Goal: Check status: Check status

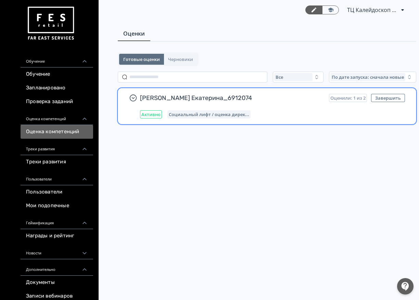
click at [290, 102] on span "[PERSON_NAME] Екатерина_6912074" at bounding box center [232, 98] width 184 height 8
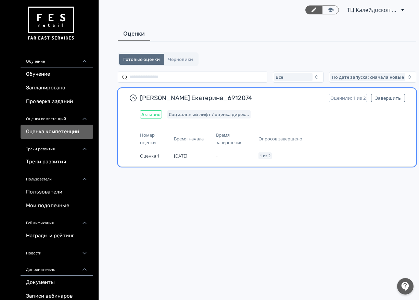
click at [285, 142] on div "Опросов завершено" at bounding box center [305, 139] width 93 height 8
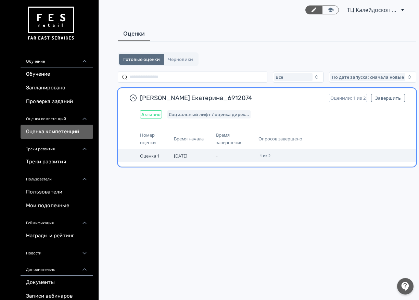
click at [158, 158] on span "Оценка 1" at bounding box center [150, 156] width 20 height 6
click at [186, 155] on span "[DATE]" at bounding box center [180, 156] width 13 height 6
click at [133, 158] on td at bounding box center [127, 155] width 19 height 13
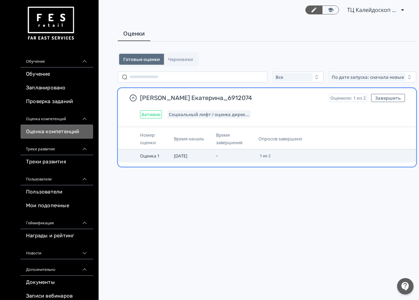
click at [133, 157] on td at bounding box center [127, 155] width 19 height 13
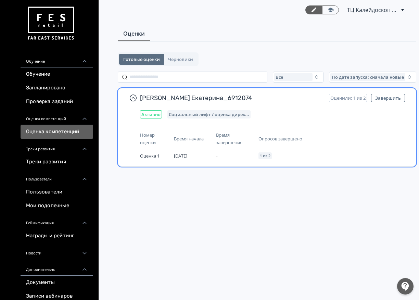
click at [370, 128] on div "Номер оценки Время начала Время завершения Опросов завершено Оценка 1 [DATE] - …" at bounding box center [267, 147] width 298 height 40
click at [391, 95] on button "Завершить" at bounding box center [388, 98] width 34 height 8
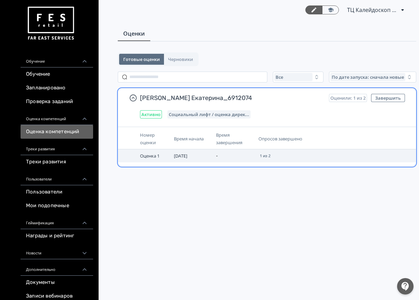
click at [357, 152] on td at bounding box center [380, 155] width 53 height 13
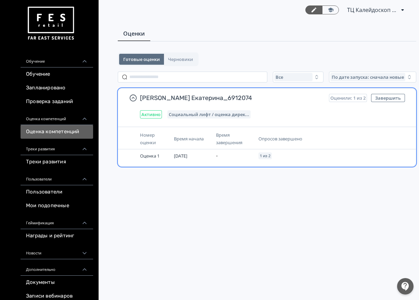
click at [333, 138] on div "Опросов завершено" at bounding box center [305, 139] width 93 height 8
click at [300, 157] on td "1 из 2" at bounding box center [305, 155] width 98 height 13
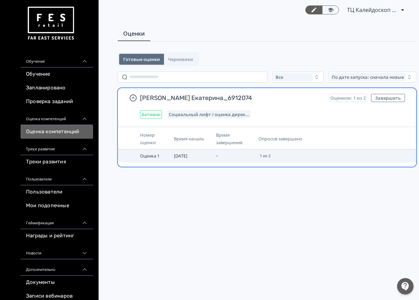
click at [300, 157] on td "1 из 2" at bounding box center [305, 155] width 98 height 13
click at [284, 146] on th "Опросов завершено" at bounding box center [305, 138] width 98 height 21
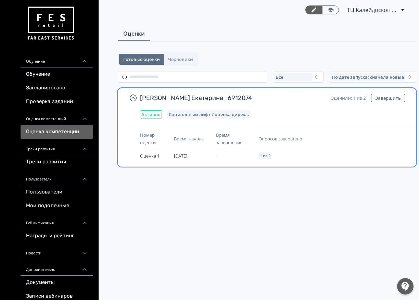
click at [278, 136] on span "Опросов завершено" at bounding box center [281, 139] width 44 height 6
click at [274, 137] on span "Опросов завершено" at bounding box center [281, 139] width 44 height 6
click at [266, 138] on span "Опросов завершено" at bounding box center [281, 139] width 44 height 6
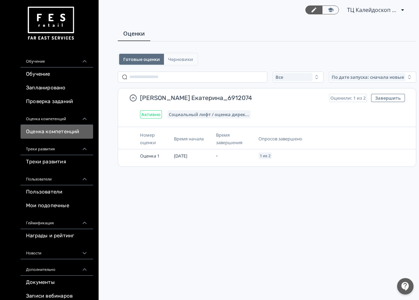
click at [183, 56] on button "Черновики" at bounding box center [180, 59] width 33 height 11
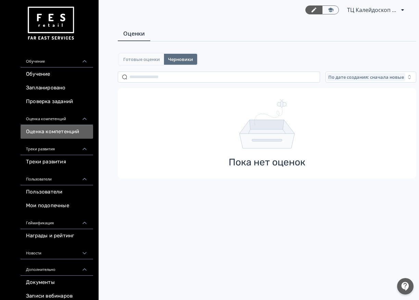
click at [132, 59] on span "Готовые оценки" at bounding box center [141, 59] width 37 height 5
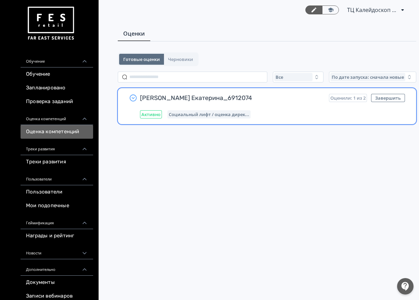
click at [133, 99] on icon "button" at bounding box center [133, 98] width 8 height 8
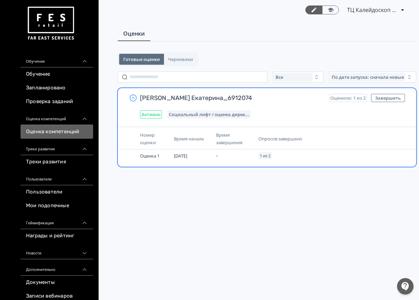
click at [133, 99] on icon "button" at bounding box center [133, 98] width 8 height 8
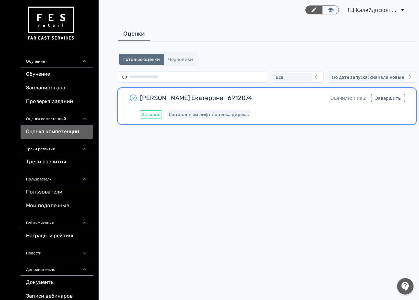
click at [316, 110] on div "[PERSON_NAME] Екатерина_6912074 Оценили: 1 из 2 Завершить Активно Социальный ли…" at bounding box center [272, 106] width 265 height 25
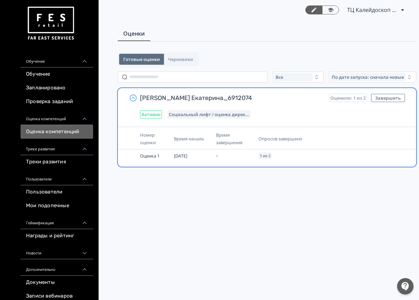
click at [316, 110] on div "[PERSON_NAME] Екатерина_6912074 Оценили: 1 из 2 Завершить Активно Социальный ли…" at bounding box center [272, 106] width 265 height 25
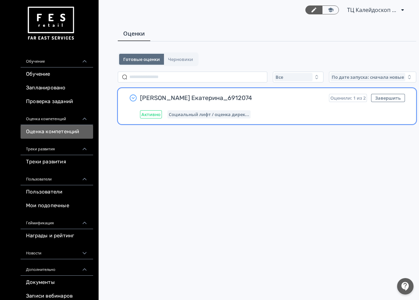
click at [146, 120] on div "[PERSON_NAME] Екатерина_6912074 Оценили: 1 из 2 Завершить Активно Социальный ли…" at bounding box center [267, 106] width 298 height 36
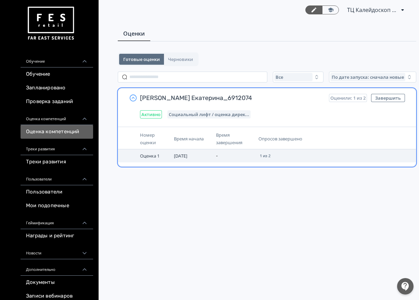
click at [145, 160] on td "Оценка 1" at bounding box center [154, 155] width 34 height 13
click at [145, 158] on span "Оценка 1" at bounding box center [150, 156] width 20 height 6
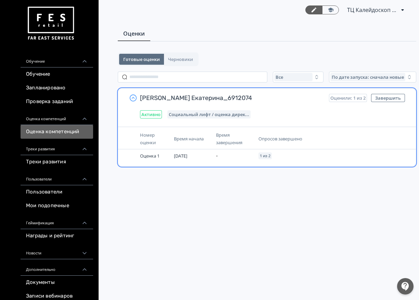
click at [127, 148] on th at bounding box center [127, 138] width 19 height 21
click at [301, 138] on span "Опросов завершено" at bounding box center [281, 139] width 44 height 6
click at [236, 132] on div "Время завершения" at bounding box center [234, 138] width 37 height 15
click at [233, 112] on span "Социальный лифт / оценка дирек..." at bounding box center [209, 114] width 80 height 5
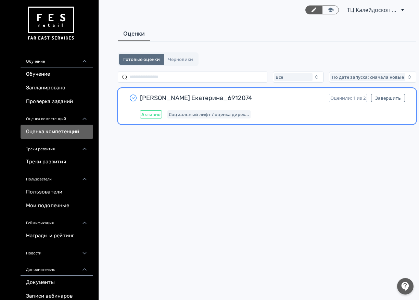
click at [224, 115] on span "Социальный лифт / оценка дирек..." at bounding box center [209, 114] width 80 height 5
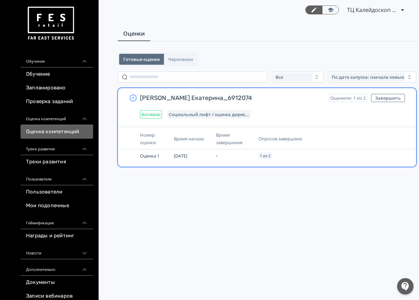
click at [221, 162] on div "Номер оценки Время начала Время завершения Опросов завершено Оценка 1 [DATE] - …" at bounding box center [267, 147] width 298 height 40
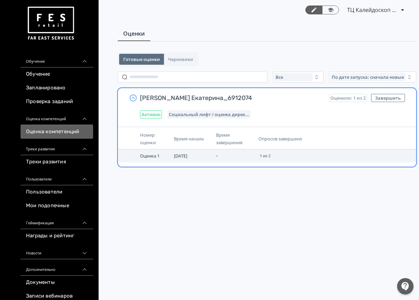
click at [213, 157] on td "[DATE]" at bounding box center [192, 155] width 42 height 13
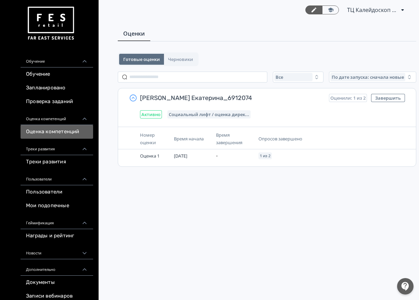
click at [64, 120] on div "Оценка компетенций" at bounding box center [57, 117] width 73 height 16
